Goal: Task Accomplishment & Management: Complete application form

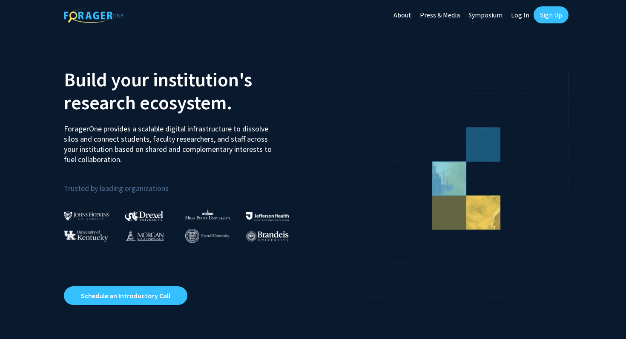
click at [548, 18] on link "Sign Up" at bounding box center [550, 14] width 35 height 17
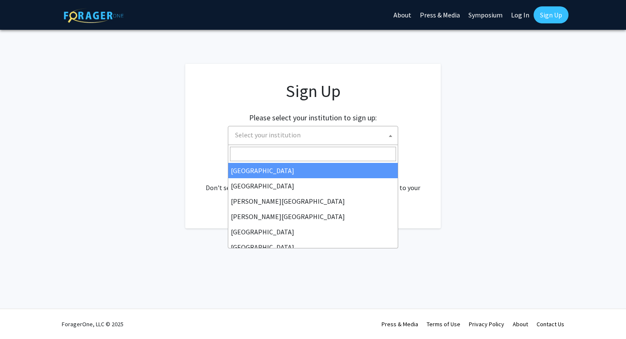
click at [313, 138] on span "Select your institution" at bounding box center [315, 134] width 166 height 17
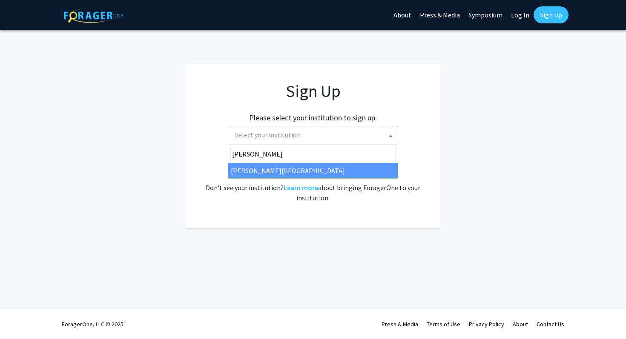
type input "morgan"
select select "20"
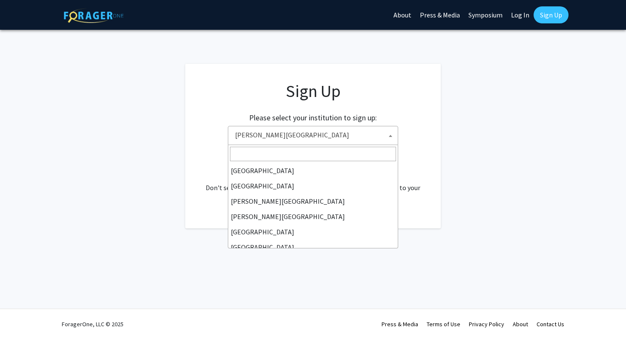
scroll to position [215, 0]
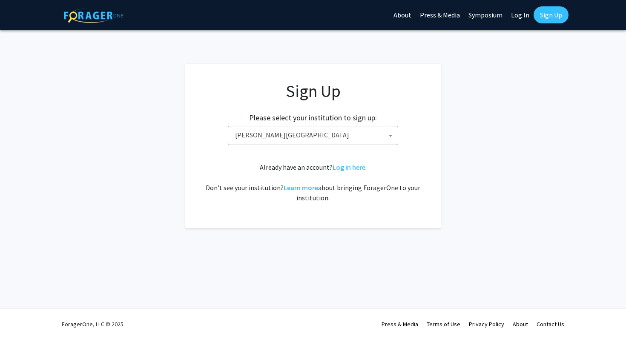
click at [302, 136] on span "[PERSON_NAME][GEOGRAPHIC_DATA]" at bounding box center [315, 134] width 166 height 17
click at [285, 130] on span "[PERSON_NAME][GEOGRAPHIC_DATA]" at bounding box center [315, 134] width 166 height 17
click at [450, 132] on app-signup "Sign Up Please select your institution to sign up: Baylor University Brandeis U…" at bounding box center [313, 146] width 626 height 165
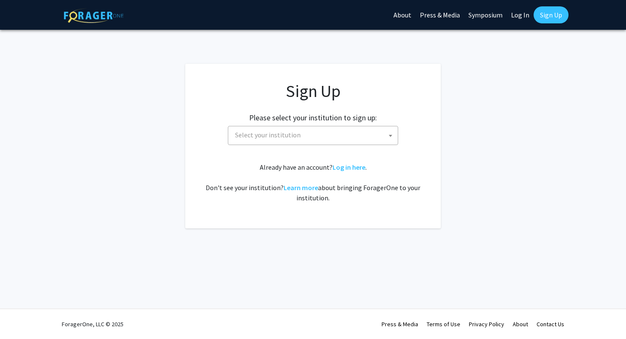
click at [274, 132] on span "Select your institution" at bounding box center [268, 135] width 66 height 9
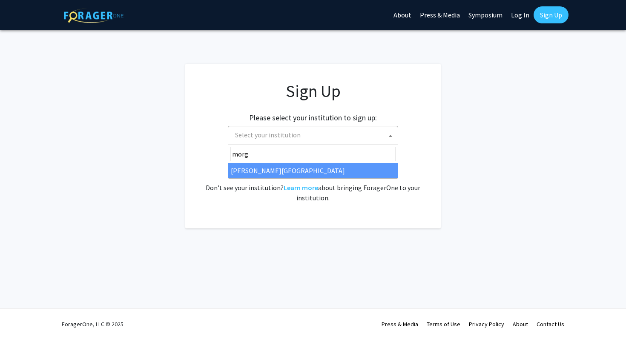
type input "morg"
select select "20"
